Goal: Navigation & Orientation: Understand site structure

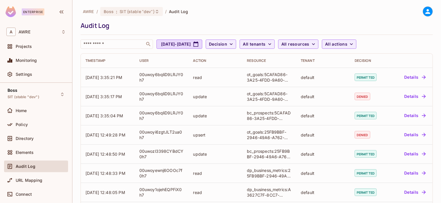
click at [19, 164] on span "Audit Log" at bounding box center [26, 166] width 20 height 5
click at [34, 166] on span "Audit Log" at bounding box center [26, 166] width 20 height 5
click at [27, 128] on div "Policy" at bounding box center [36, 125] width 64 height 12
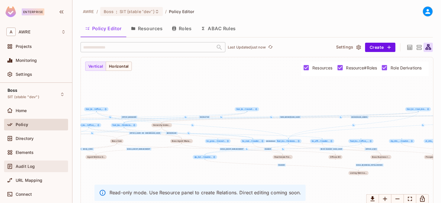
click at [21, 169] on div "Audit Log" at bounding box center [36, 166] width 64 height 12
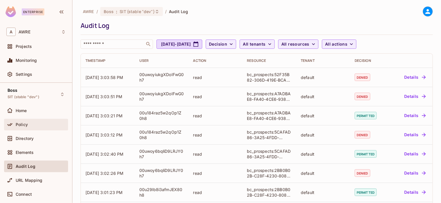
click at [25, 126] on span "Policy" at bounding box center [22, 124] width 12 height 5
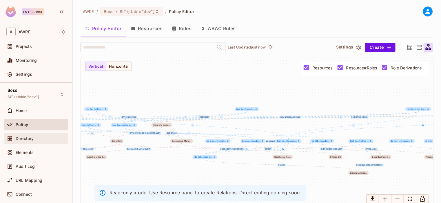
click at [15, 140] on div at bounding box center [10, 138] width 9 height 7
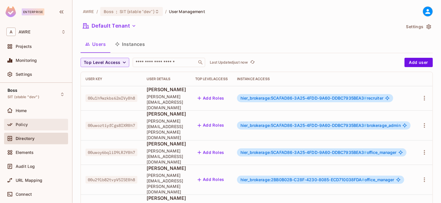
click at [13, 126] on div at bounding box center [10, 124] width 9 height 7
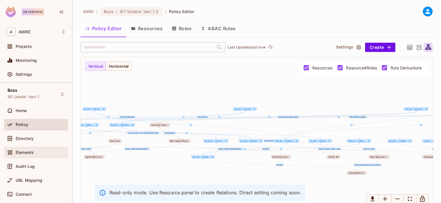
click at [16, 155] on div "Elements" at bounding box center [35, 152] width 59 height 7
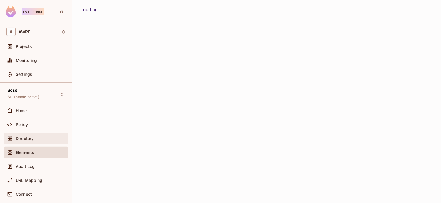
click at [20, 141] on div "Directory" at bounding box center [36, 138] width 64 height 12
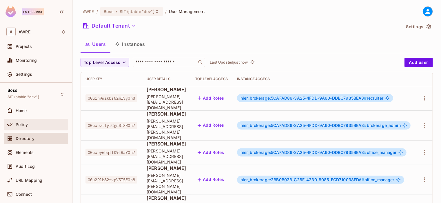
click at [25, 123] on span "Policy" at bounding box center [22, 124] width 12 height 5
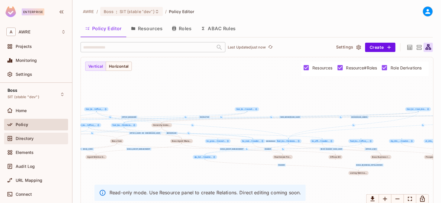
click at [28, 142] on div "Directory" at bounding box center [36, 138] width 64 height 12
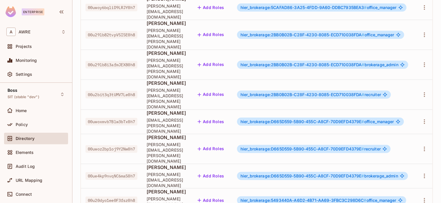
scroll to position [145, 0]
click at [20, 127] on div "Policy" at bounding box center [35, 124] width 59 height 7
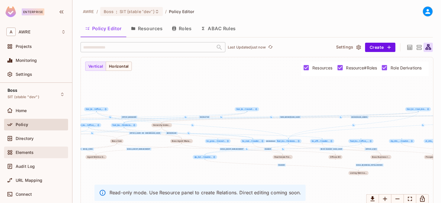
click at [29, 154] on span "Elements" at bounding box center [25, 152] width 18 height 5
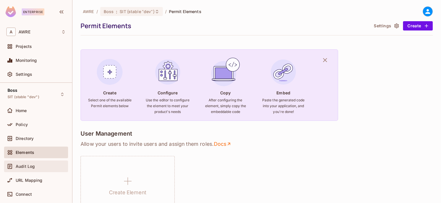
click at [31, 165] on span "Audit Log" at bounding box center [25, 166] width 19 height 5
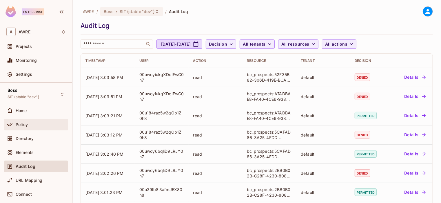
click at [29, 125] on div "Policy" at bounding box center [41, 124] width 50 height 5
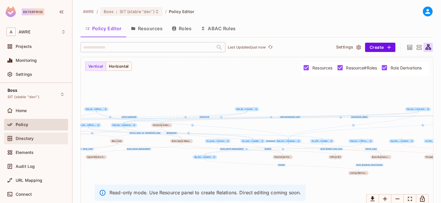
click at [31, 136] on span "Directory" at bounding box center [25, 138] width 18 height 5
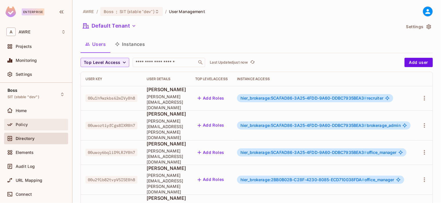
click at [33, 126] on div "Policy" at bounding box center [41, 124] width 50 height 5
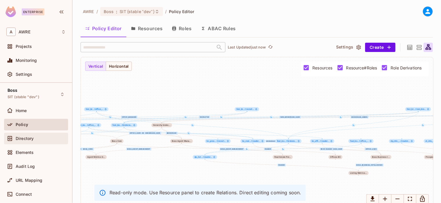
click at [38, 142] on div "Directory" at bounding box center [36, 138] width 64 height 12
